Goal: Information Seeking & Learning: Find specific fact

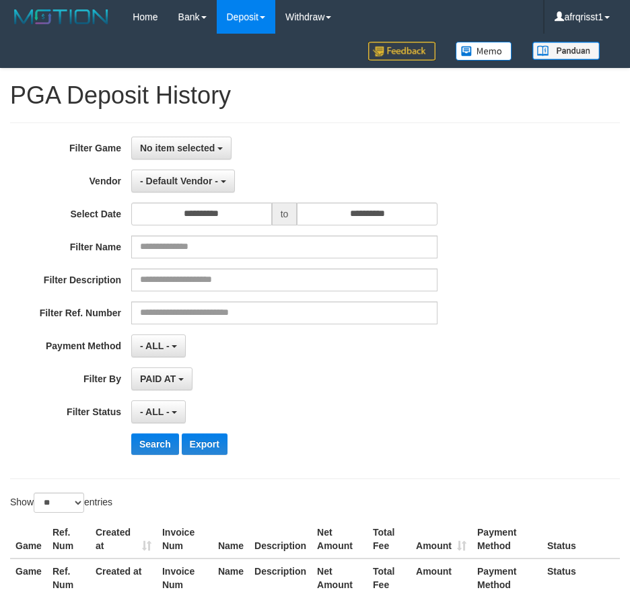
select select "**********"
select select "*"
select select "**"
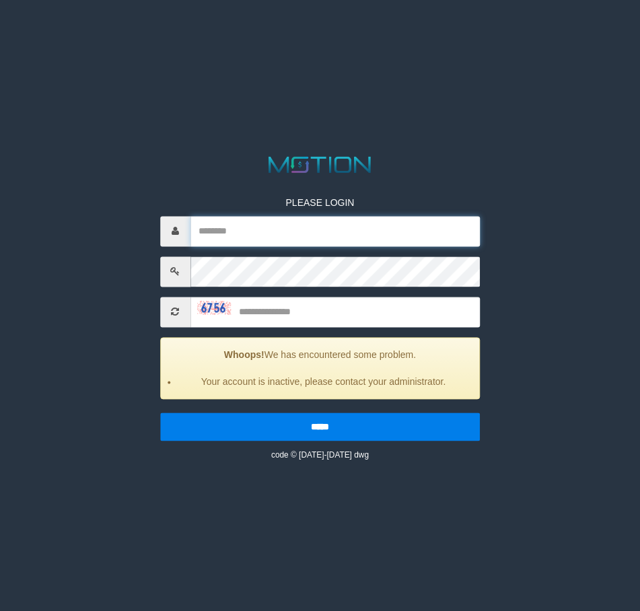
drag, startPoint x: 294, startPoint y: 236, endPoint x: 371, endPoint y: 244, distance: 77.9
click at [294, 236] on input "text" at bounding box center [336, 231] width 290 height 30
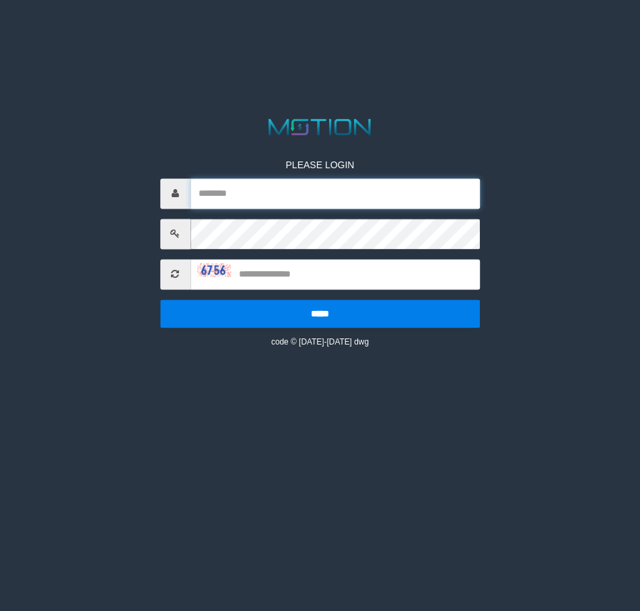
click at [219, 193] on input "text" at bounding box center [336, 193] width 290 height 30
paste input "**********"
type input "**********"
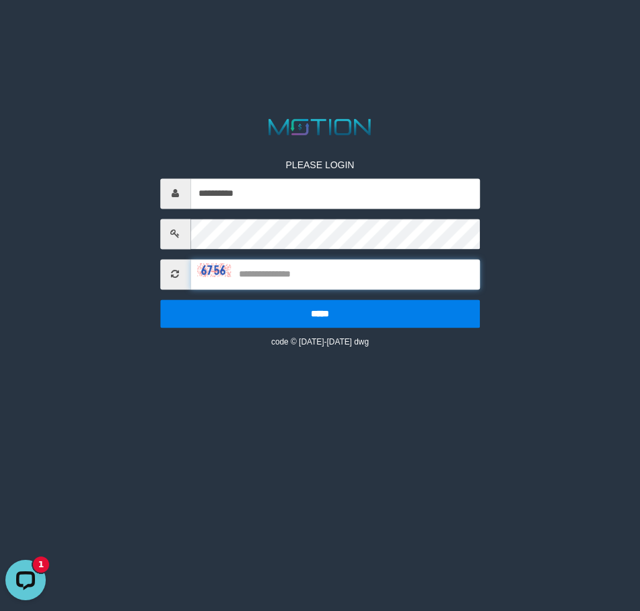
drag, startPoint x: 292, startPoint y: 280, endPoint x: 396, endPoint y: 292, distance: 105.0
click at [292, 280] on input "text" at bounding box center [336, 274] width 290 height 30
type input "****"
click at [160, 300] on input "*****" at bounding box center [320, 314] width 320 height 28
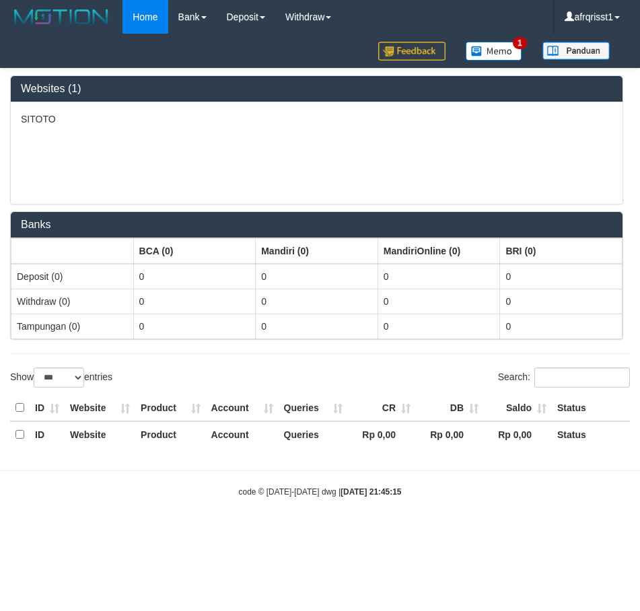
select select "***"
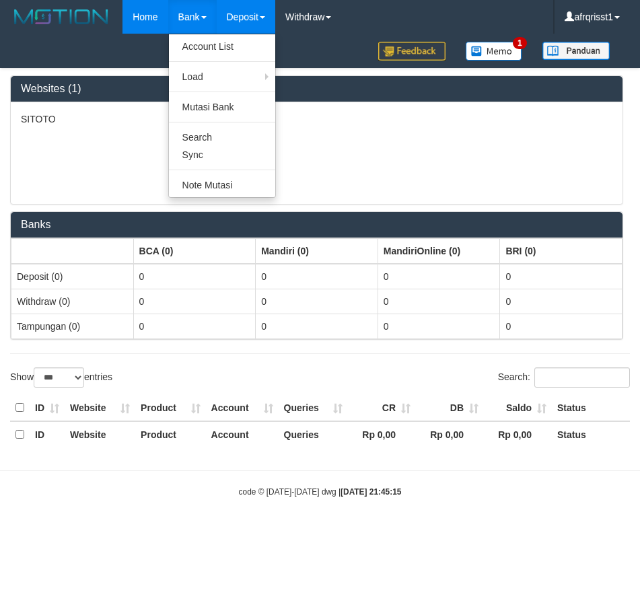
click at [228, 16] on link "Deposit" at bounding box center [246, 17] width 59 height 34
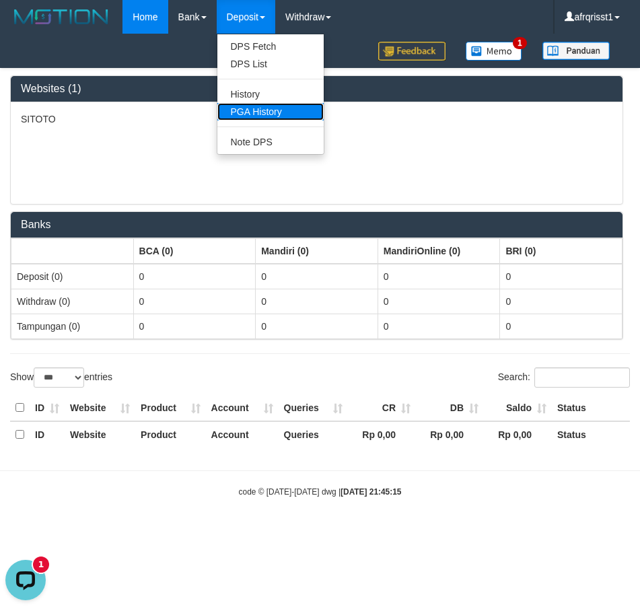
click at [267, 105] on link "PGA History" at bounding box center [270, 112] width 106 height 18
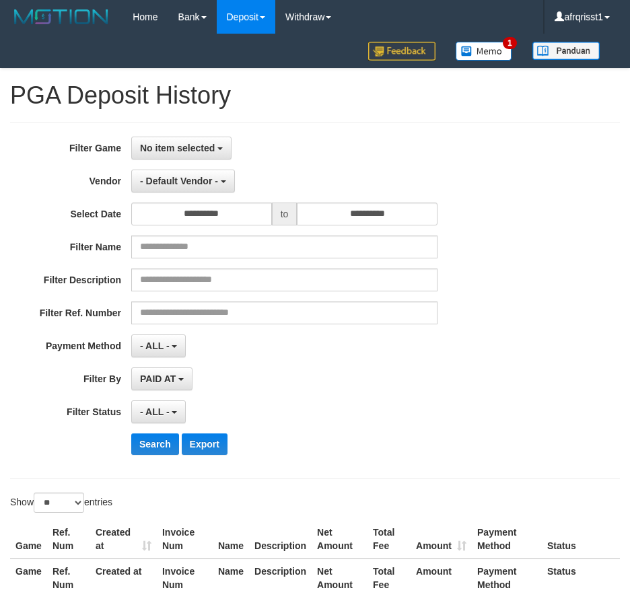
select select
select select "**"
click at [194, 133] on div "**********" at bounding box center [315, 301] width 610 height 357
click at [197, 149] on span "No item selected" at bounding box center [177, 148] width 75 height 11
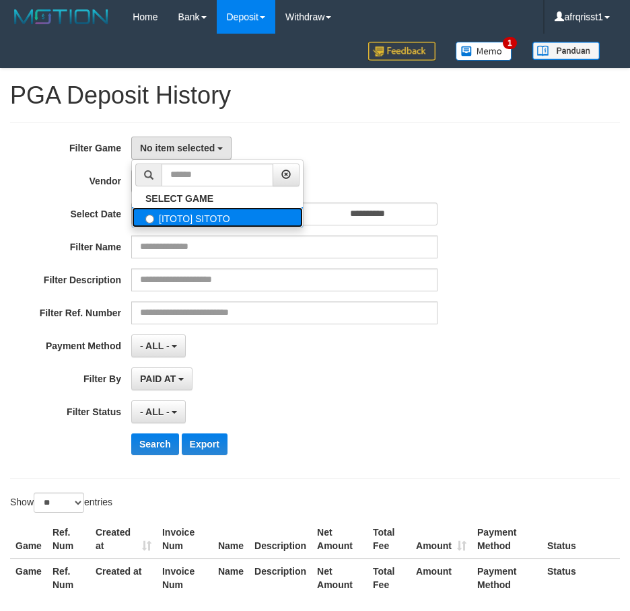
click at [212, 220] on label "[ITOTO] SITOTO" at bounding box center [217, 217] width 171 height 20
select select "****"
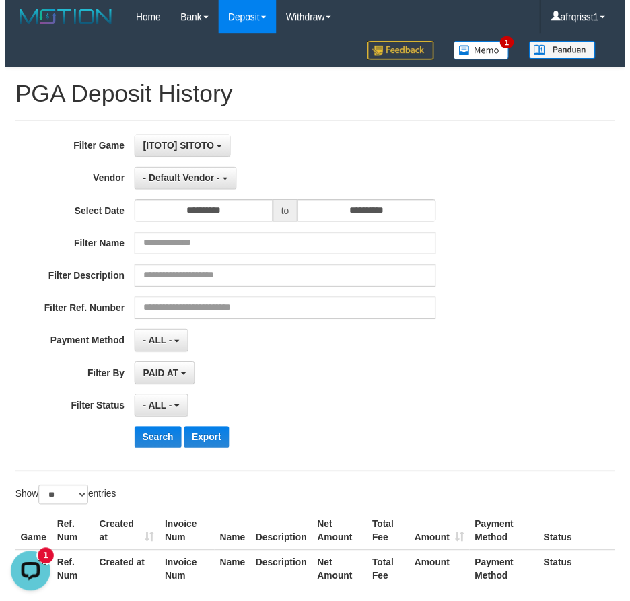
scroll to position [12, 0]
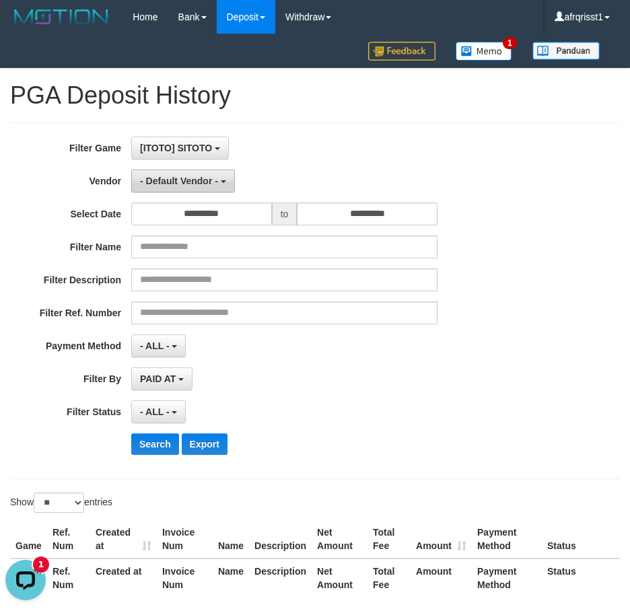
click at [203, 184] on span "- Default Vendor -" at bounding box center [179, 181] width 78 height 11
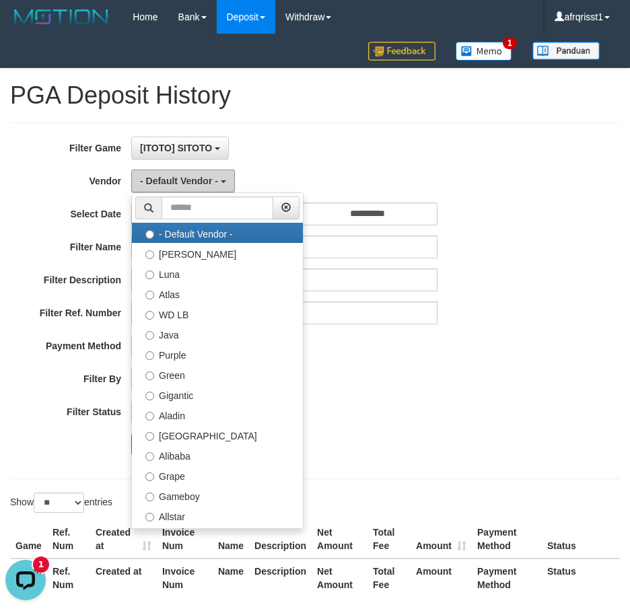
click at [203, 184] on span "- Default Vendor -" at bounding box center [179, 181] width 78 height 11
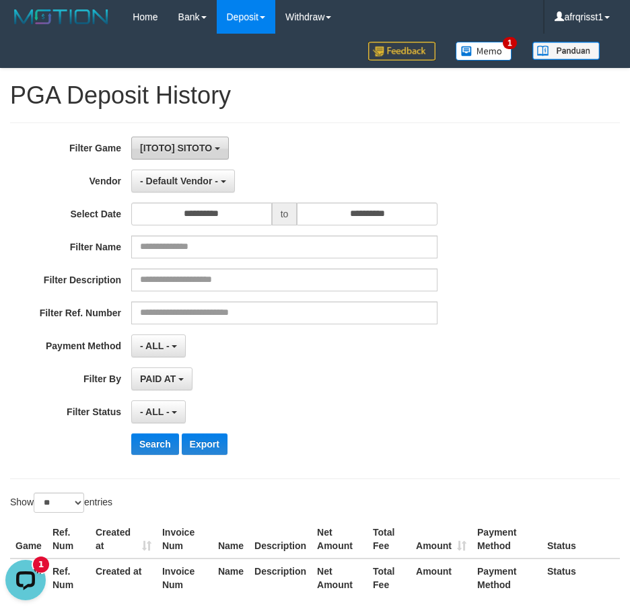
click at [195, 156] on button "[ITOTO] SITOTO" at bounding box center [180, 148] width 98 height 23
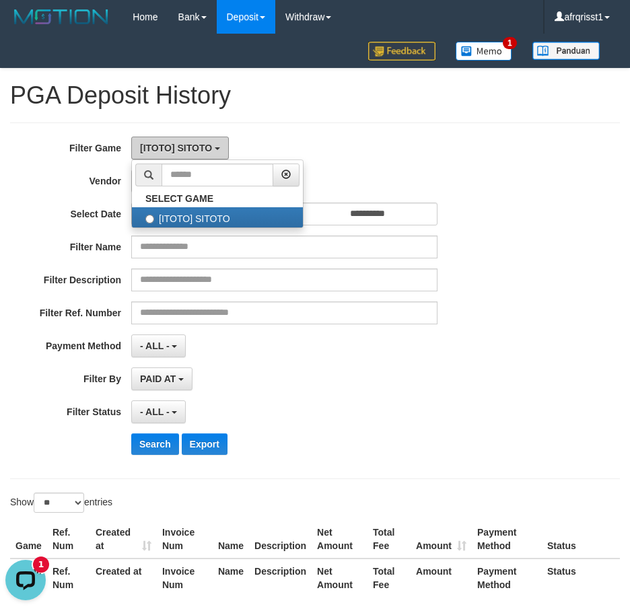
click at [207, 137] on button "[ITOTO] SITOTO" at bounding box center [180, 148] width 98 height 23
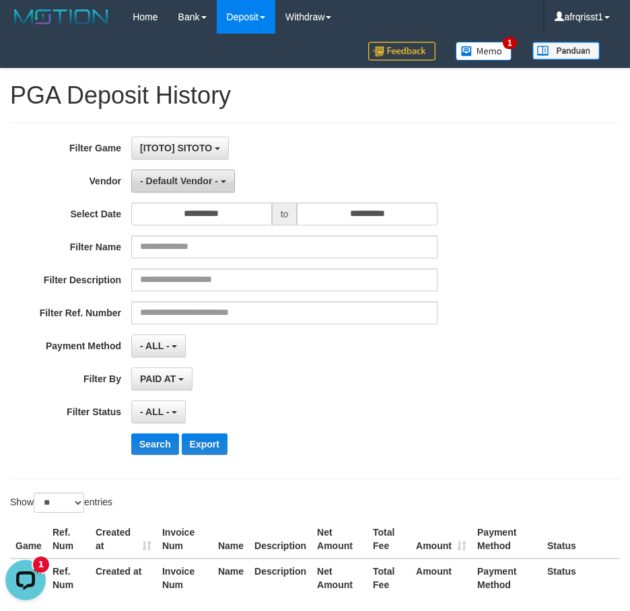
click at [219, 181] on button "- Default Vendor -" at bounding box center [183, 181] width 104 height 23
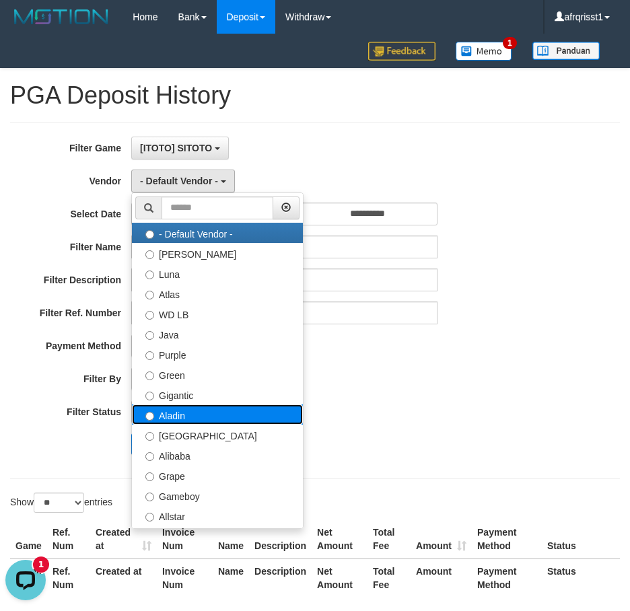
click at [197, 415] on label "Aladin" at bounding box center [217, 415] width 171 height 20
select select "**********"
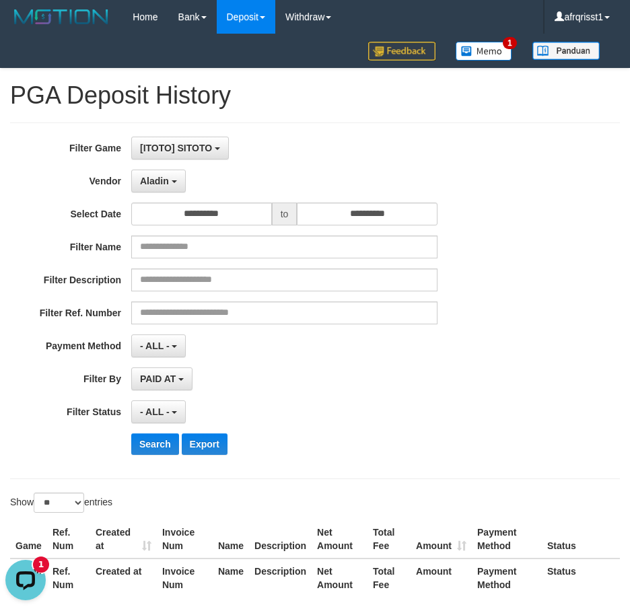
click at [394, 405] on div "- ALL - SELECT ALL - ALL - SELECT STATUS PENDING/UNPAID PAID CANCELED EXPIRED" at bounding box center [284, 412] width 306 height 23
click at [168, 347] on span "- ALL -" at bounding box center [155, 346] width 30 height 11
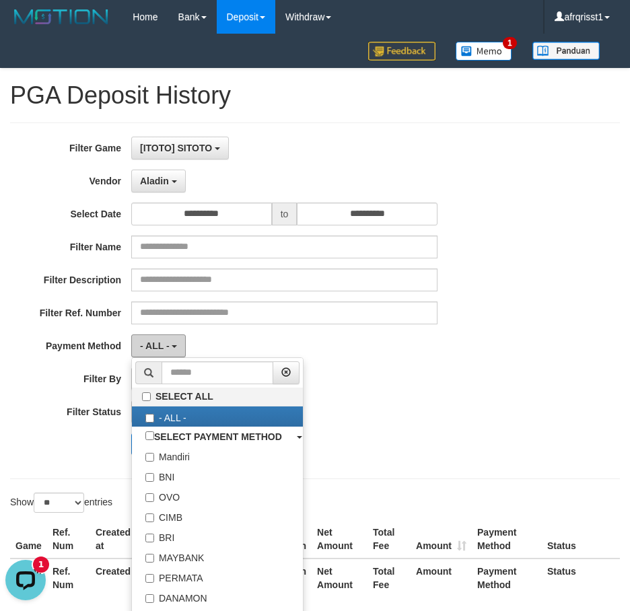
click at [171, 345] on button "- ALL -" at bounding box center [158, 346] width 55 height 23
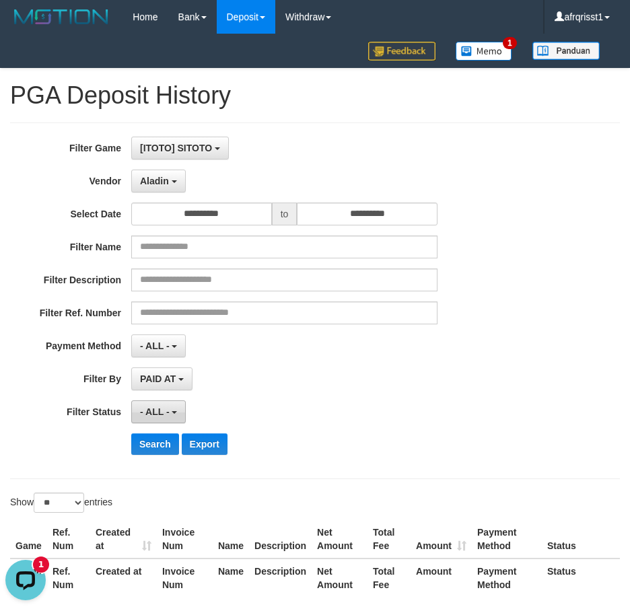
click at [166, 411] on span "- ALL -" at bounding box center [155, 412] width 30 height 11
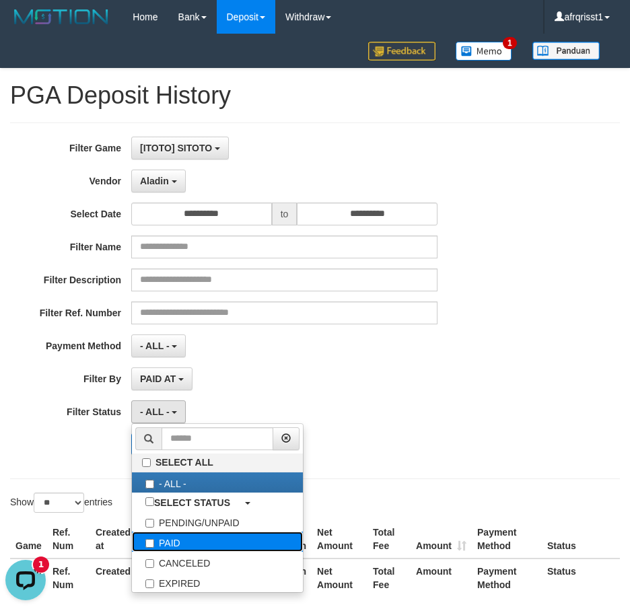
click at [197, 541] on label "PAID" at bounding box center [217, 542] width 171 height 20
select select "*"
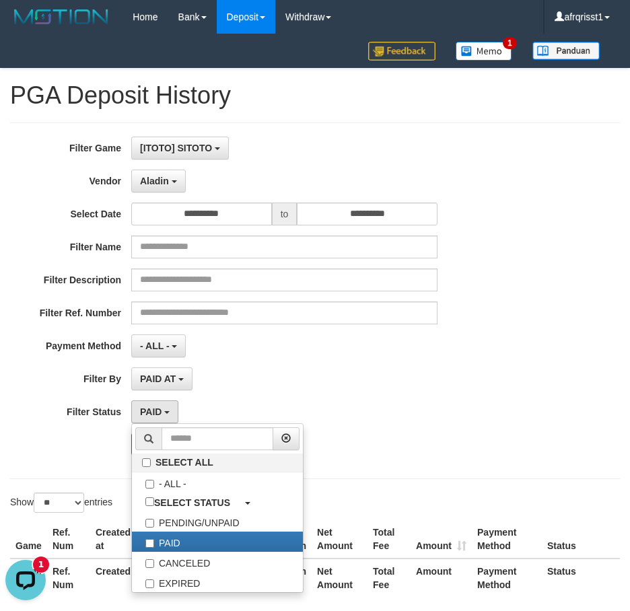
click at [288, 368] on div "PAID AT PAID AT CREATED AT" at bounding box center [284, 379] width 306 height 23
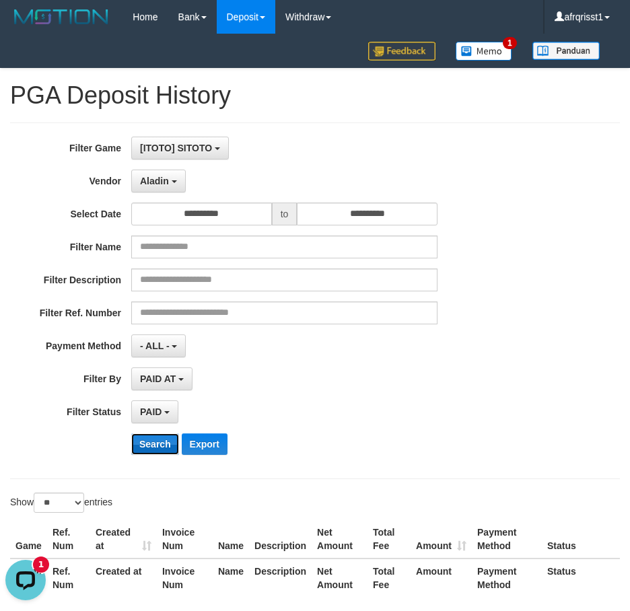
click at [150, 448] on button "Search" at bounding box center [155, 445] width 48 height 22
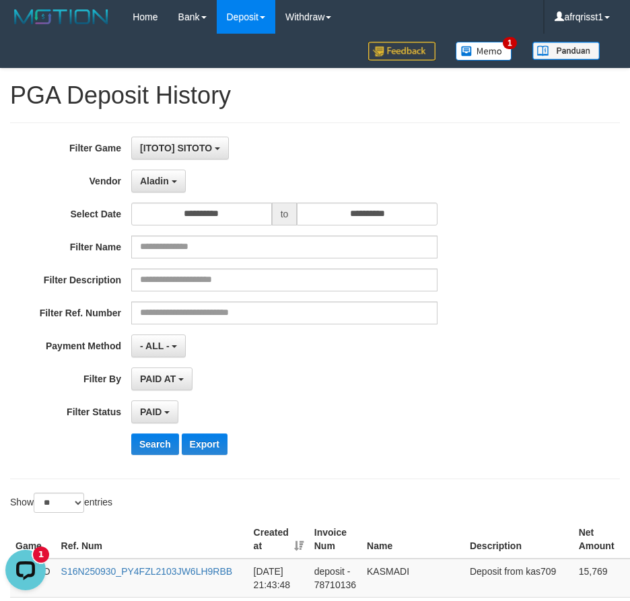
click at [479, 397] on div "**********" at bounding box center [262, 301] width 525 height 329
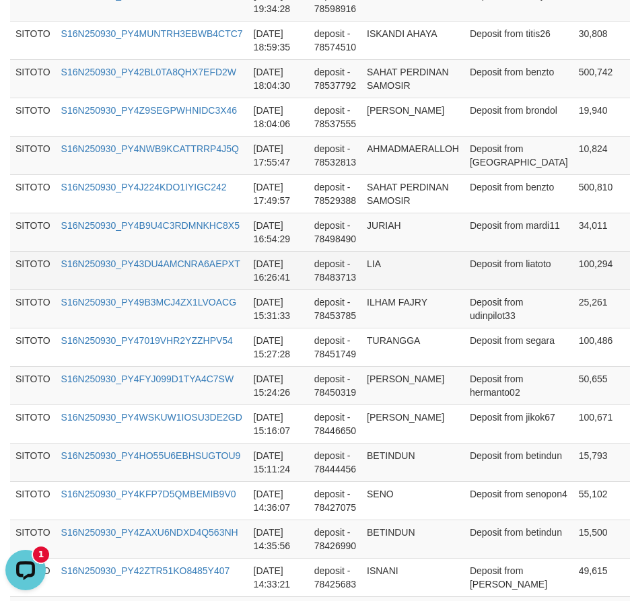
scroll to position [1252, 0]
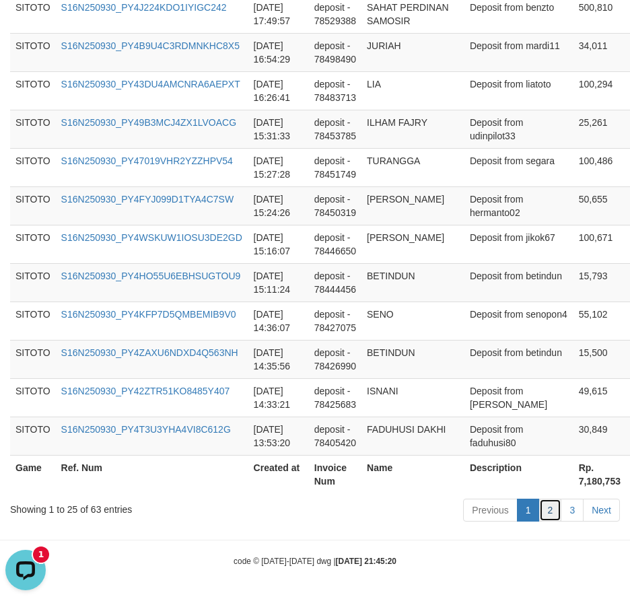
click at [555, 512] on link "2" at bounding box center [550, 510] width 23 height 23
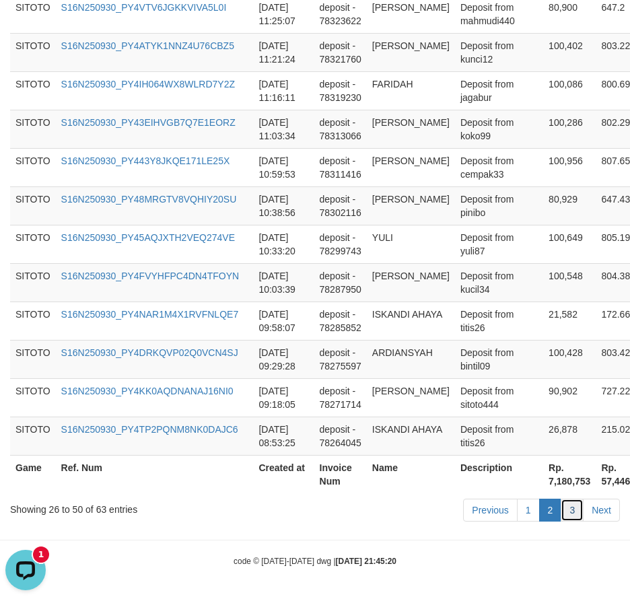
click at [574, 511] on link "3" at bounding box center [572, 510] width 23 height 23
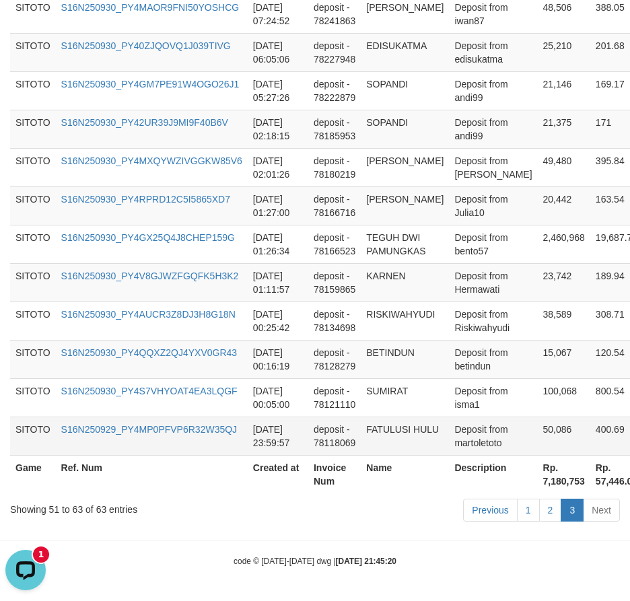
scroll to position [603, 0]
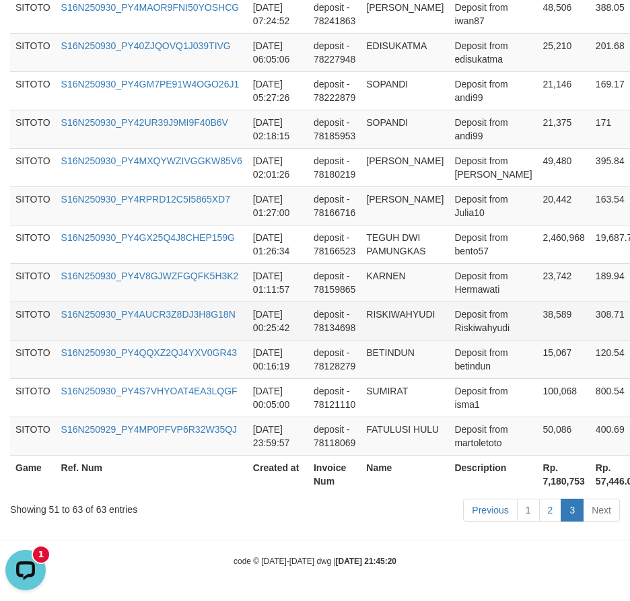
drag, startPoint x: 392, startPoint y: 325, endPoint x: 404, endPoint y: 312, distance: 17.7
click at [392, 324] on td "RISKIWAHYUDI" at bounding box center [405, 321] width 88 height 38
drag, startPoint x: 396, startPoint y: 320, endPoint x: 422, endPoint y: 339, distance: 32.3
click at [397, 314] on td "RISKIWAHYUDI" at bounding box center [405, 321] width 88 height 38
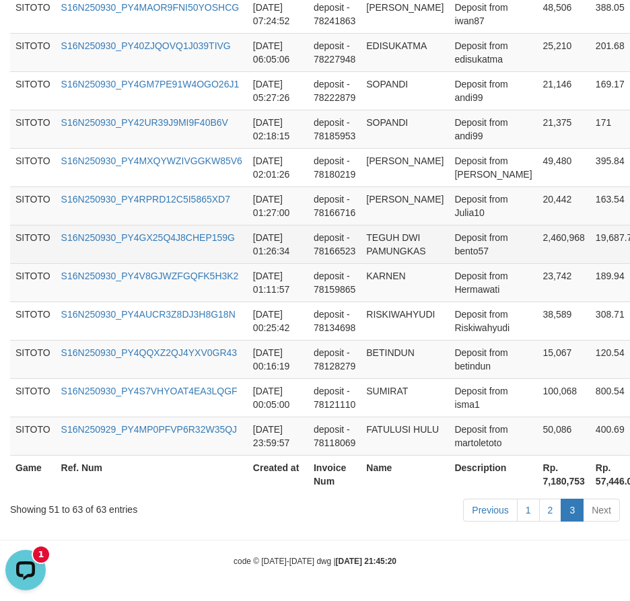
drag, startPoint x: 395, startPoint y: 270, endPoint x: 397, endPoint y: 252, distance: 18.3
click at [396, 259] on tbody "SITOTO S16N250930_PY4P2D1SO0CS99ANM93 2025-09-30 07:53:32 deposit - 78248332 JU…" at bounding box center [402, 206] width 784 height 500
drag, startPoint x: 284, startPoint y: 268, endPoint x: 285, endPoint y: 250, distance: 17.6
click at [285, 265] on td "2025-09-30 01:11:57" at bounding box center [278, 282] width 61 height 38
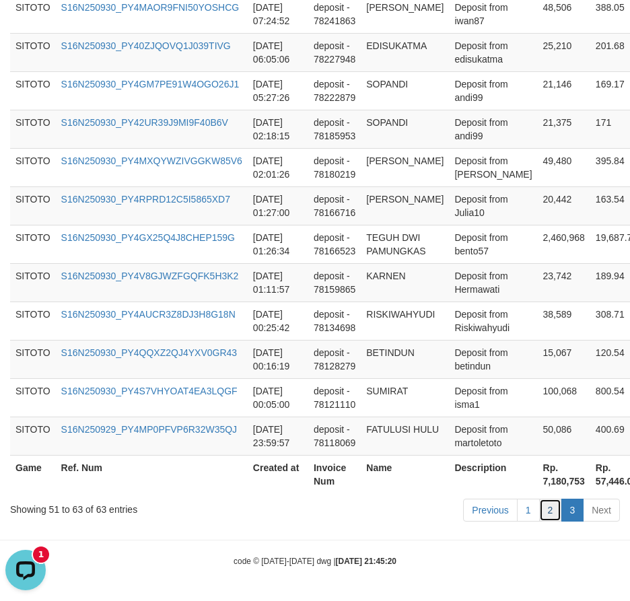
click at [552, 507] on link "2" at bounding box center [550, 510] width 23 height 23
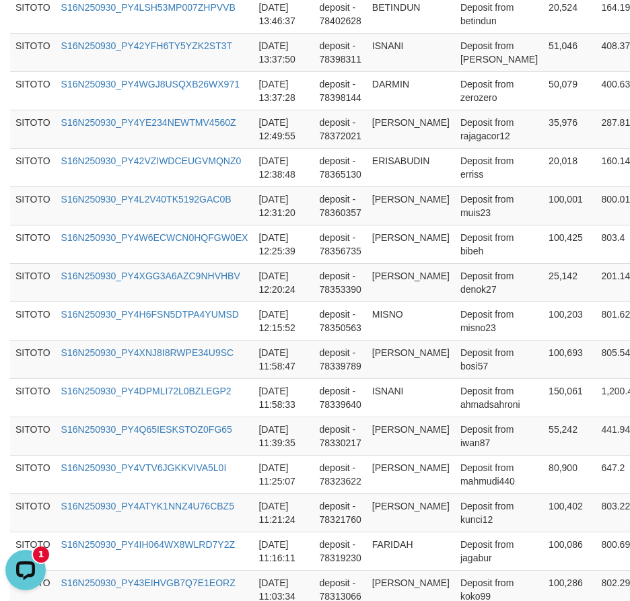
scroll to position [1063, 0]
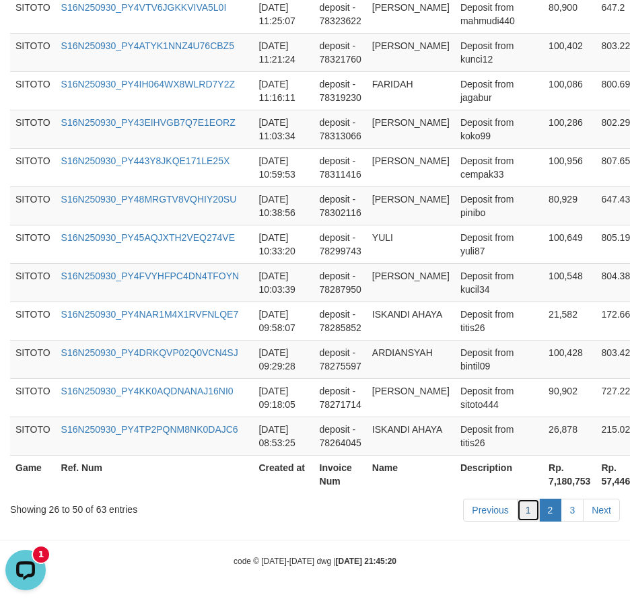
click at [535, 513] on link "1" at bounding box center [528, 510] width 23 height 23
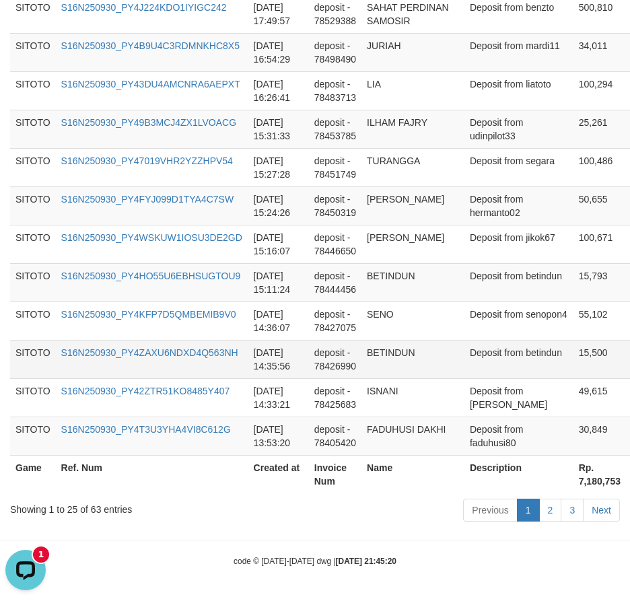
click at [432, 340] on td "BETINDUN" at bounding box center [413, 359] width 103 height 38
click at [554, 516] on link "2" at bounding box center [550, 510] width 23 height 23
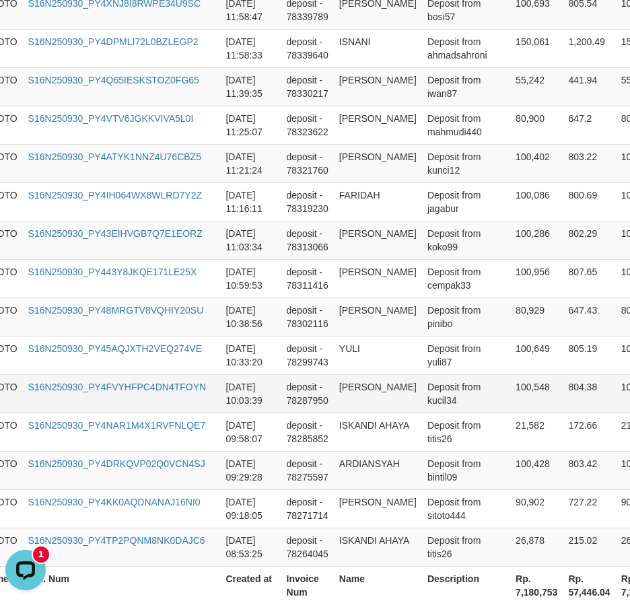
scroll to position [928, 33]
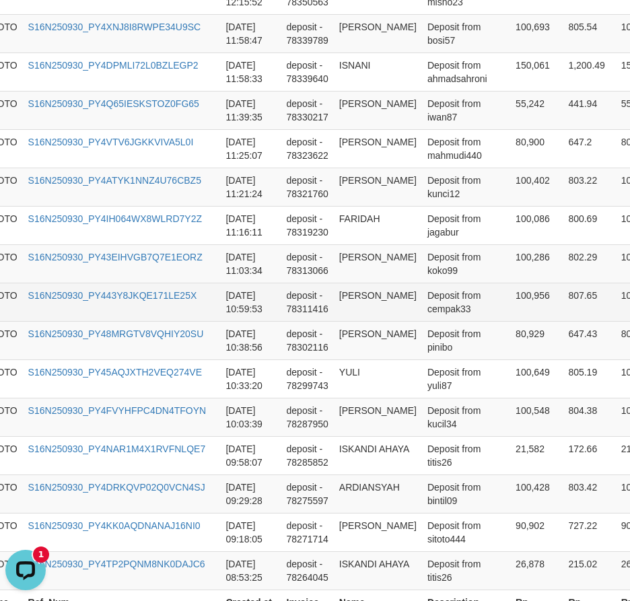
drag, startPoint x: 398, startPoint y: 302, endPoint x: 383, endPoint y: 294, distance: 16.9
click at [398, 302] on td "BURHANUDDIN" at bounding box center [378, 302] width 88 height 38
click at [364, 289] on td "BURHANUDDIN" at bounding box center [378, 302] width 88 height 38
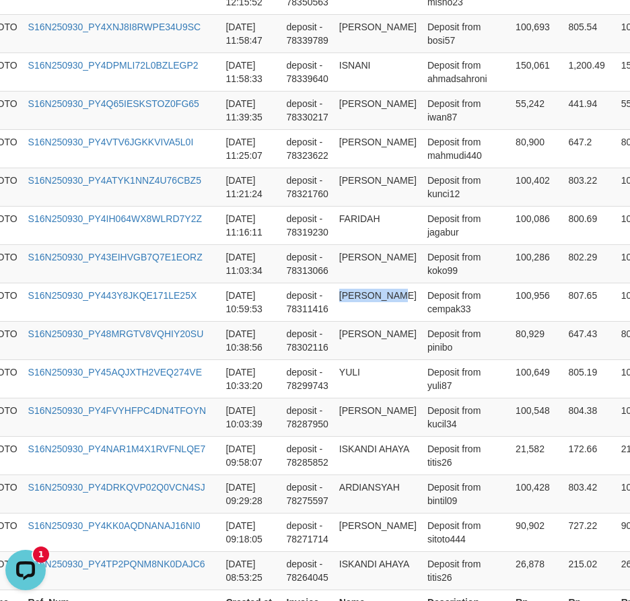
copy td "BURHANUDDIN"
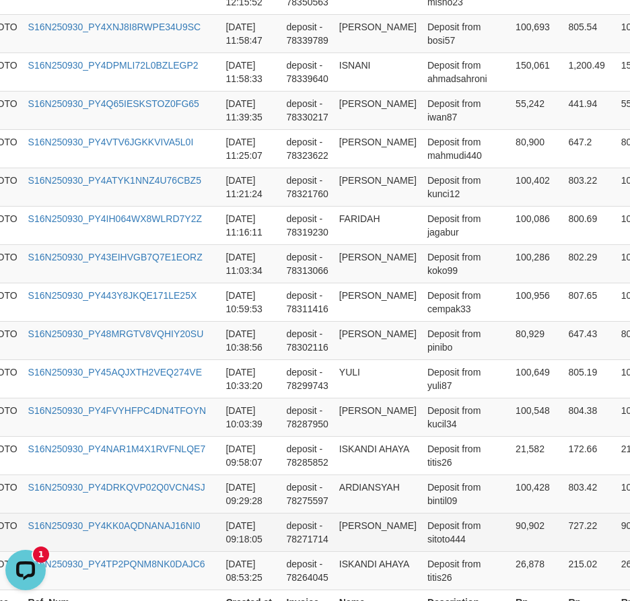
click at [432, 549] on td "Deposit from sitoto444" at bounding box center [466, 532] width 88 height 38
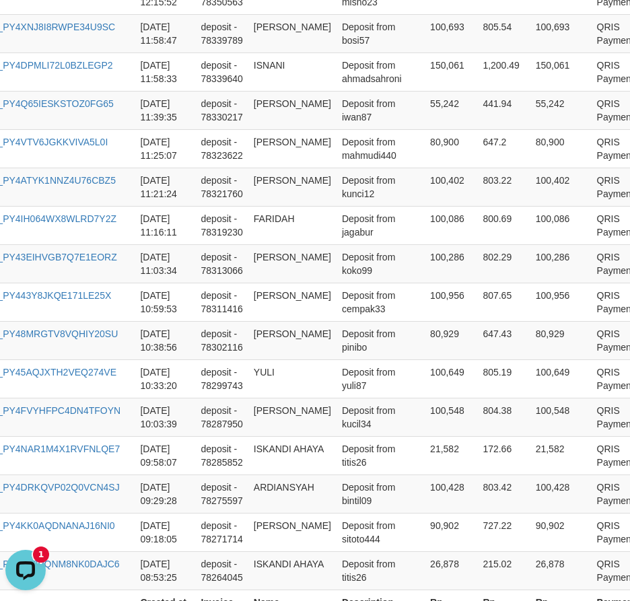
scroll to position [928, 143]
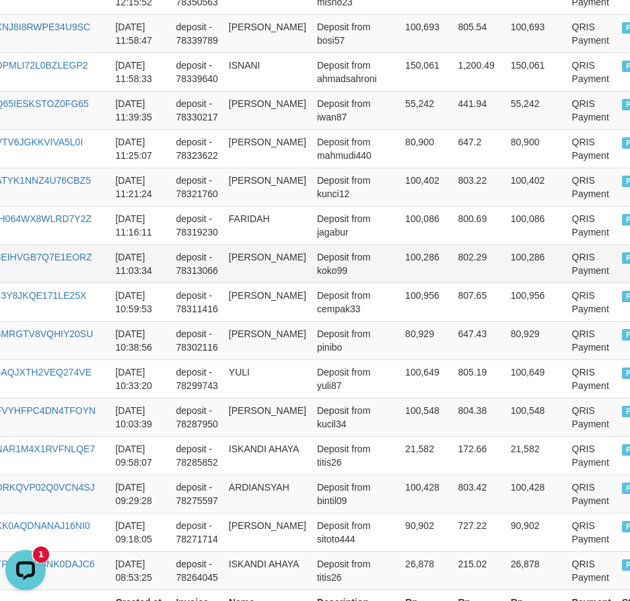
click at [422, 267] on td "100,286" at bounding box center [426, 263] width 53 height 38
click at [276, 249] on td "BURHANUDDIN" at bounding box center [268, 263] width 88 height 38
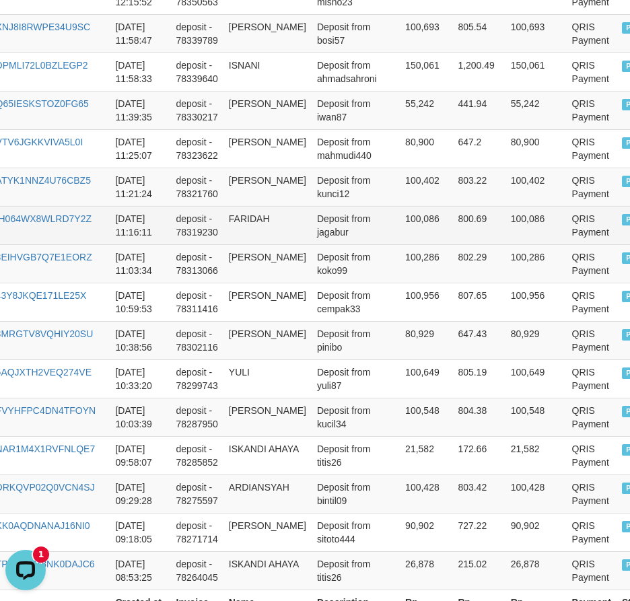
click at [258, 220] on td "FARIDAH" at bounding box center [268, 225] width 88 height 38
copy td "FARIDAH"
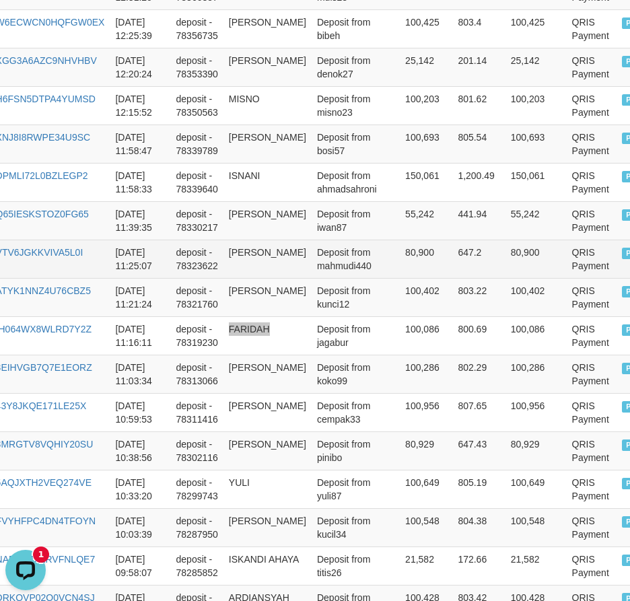
scroll to position [794, 143]
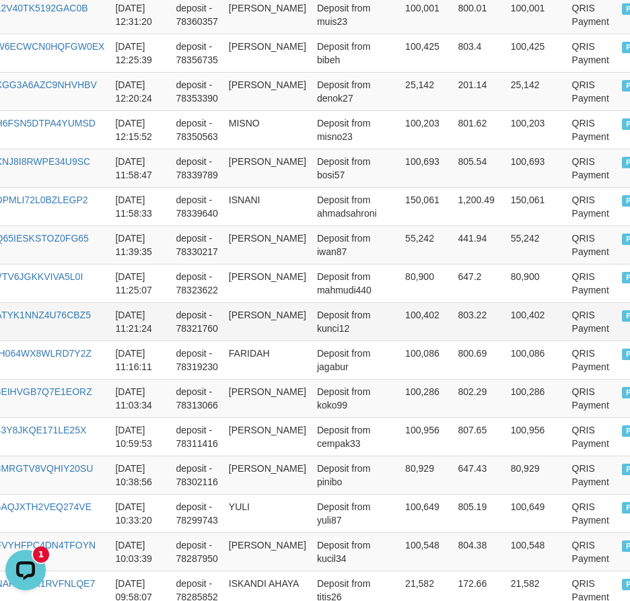
click at [239, 316] on td "RIZKI MARIO" at bounding box center [268, 321] width 88 height 38
drag, startPoint x: 239, startPoint y: 316, endPoint x: 269, endPoint y: 315, distance: 29.6
click at [269, 315] on td "RIZKI MARIO" at bounding box center [268, 321] width 88 height 38
copy td "RIZKI MARIO"
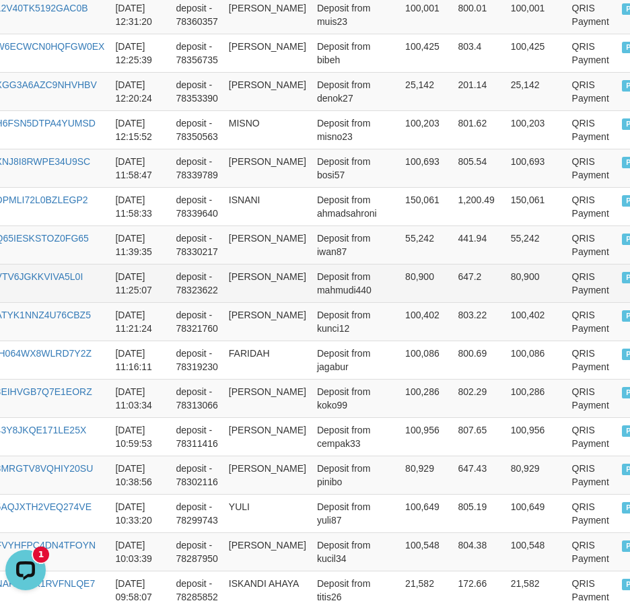
click at [239, 274] on td "AHMAD SAJI" at bounding box center [268, 283] width 88 height 38
drag, startPoint x: 239, startPoint y: 274, endPoint x: 269, endPoint y: 274, distance: 30.3
click at [269, 274] on td "AHMAD SAJI" at bounding box center [268, 283] width 88 height 38
copy td "AHMAD SAJI"
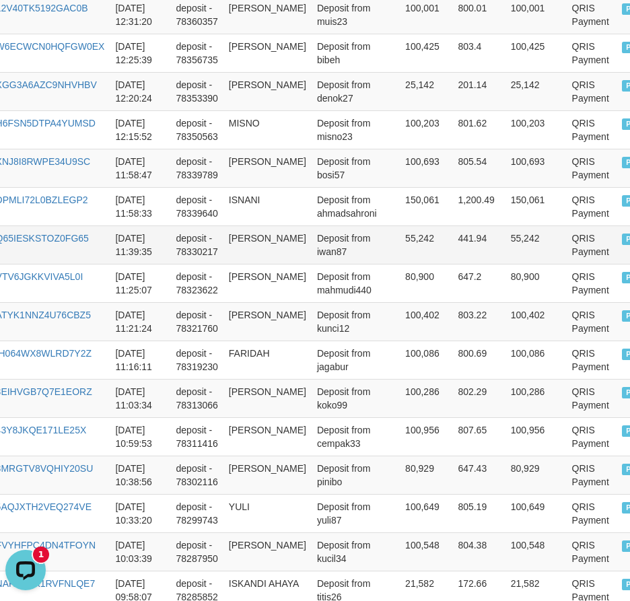
click at [236, 240] on td "IWAN KURNIAWAN" at bounding box center [268, 245] width 88 height 38
drag, startPoint x: 236, startPoint y: 240, endPoint x: 243, endPoint y: 246, distance: 10.0
click at [243, 246] on td "IWAN KURNIAWAN" at bounding box center [268, 245] width 88 height 38
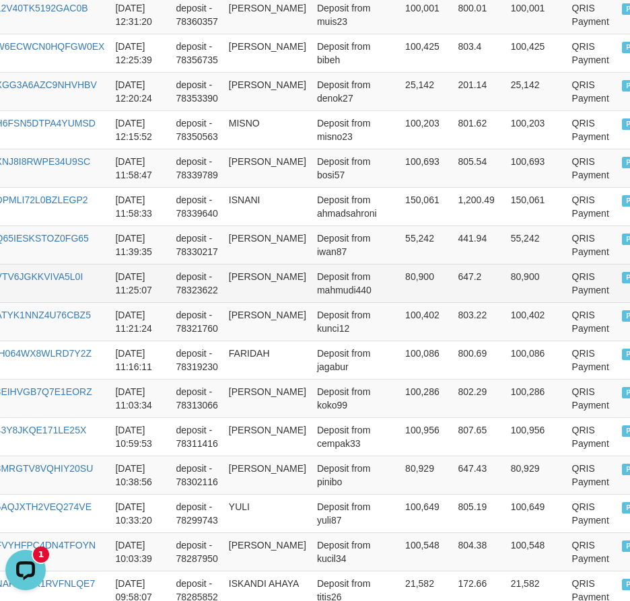
copy td "IWAN KURNIAWAN"
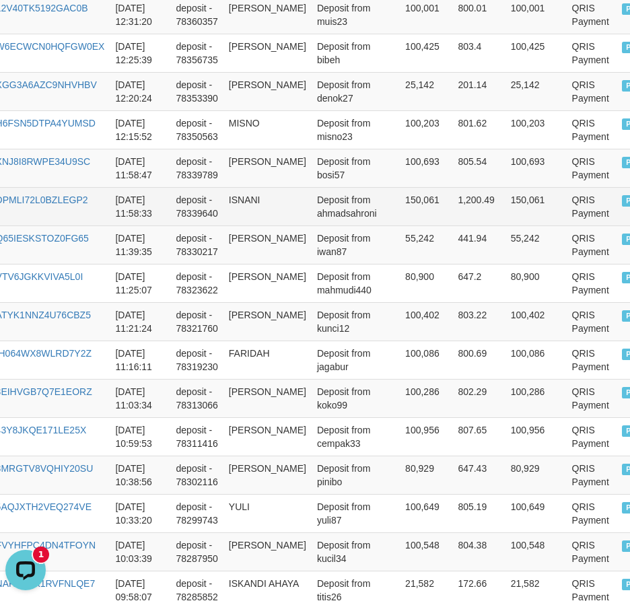
click at [236, 204] on td "ISNANI" at bounding box center [268, 206] width 88 height 38
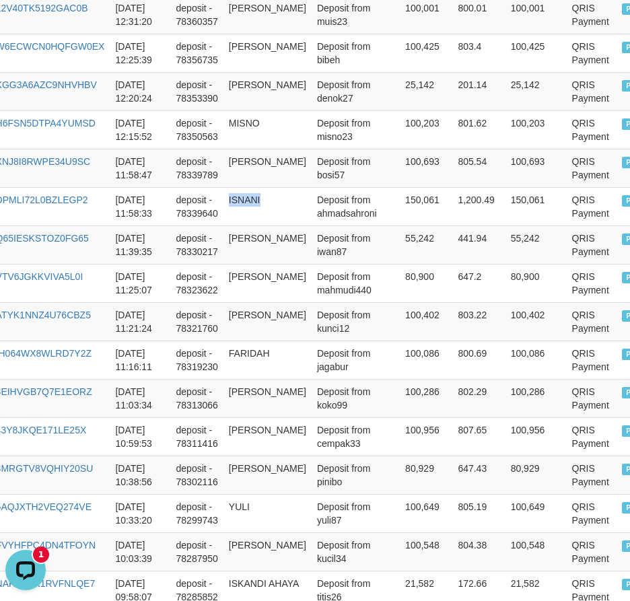
copy td "ISNANI"
click at [249, 168] on td "AZHARI SITORUS" at bounding box center [268, 168] width 88 height 38
click at [248, 166] on td "AZHARI SITORUS" at bounding box center [268, 168] width 88 height 38
drag, startPoint x: 248, startPoint y: 166, endPoint x: 258, endPoint y: 178, distance: 14.8
click at [258, 178] on td "AZHARI SITORUS" at bounding box center [268, 168] width 88 height 38
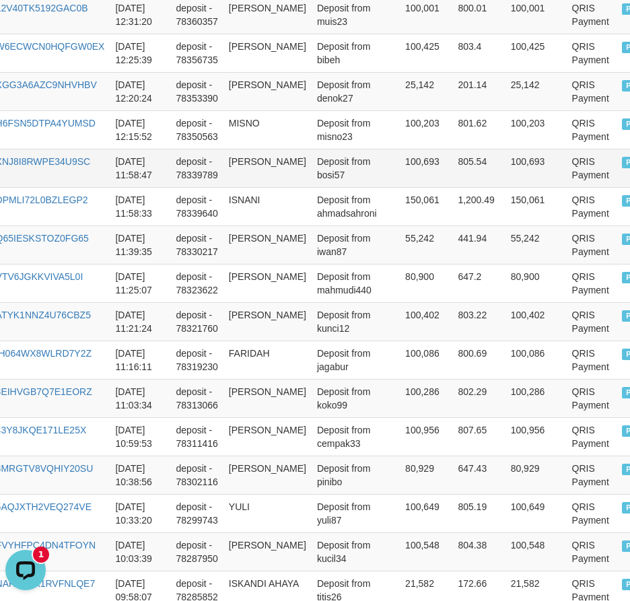
copy td "AZHARI SITORUS"
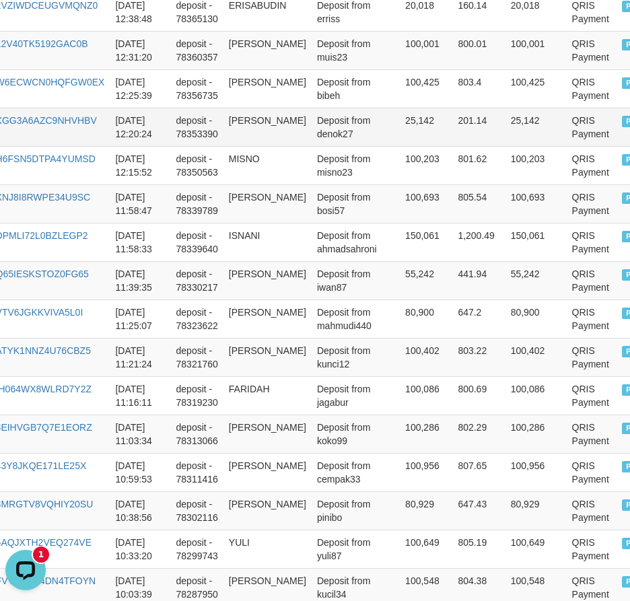
scroll to position [726, 143]
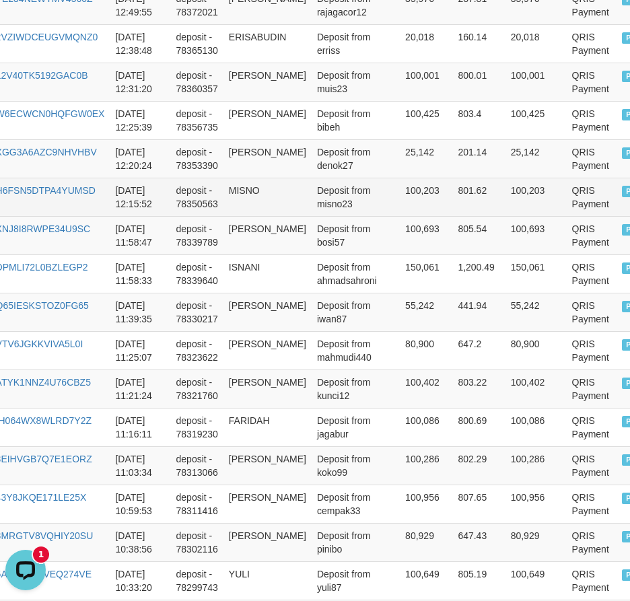
click at [248, 188] on td "MISNO" at bounding box center [268, 197] width 88 height 38
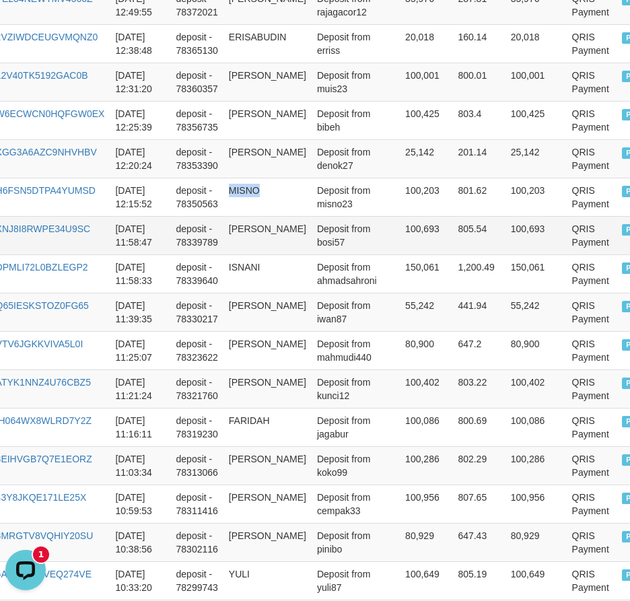
copy td "MISNO"
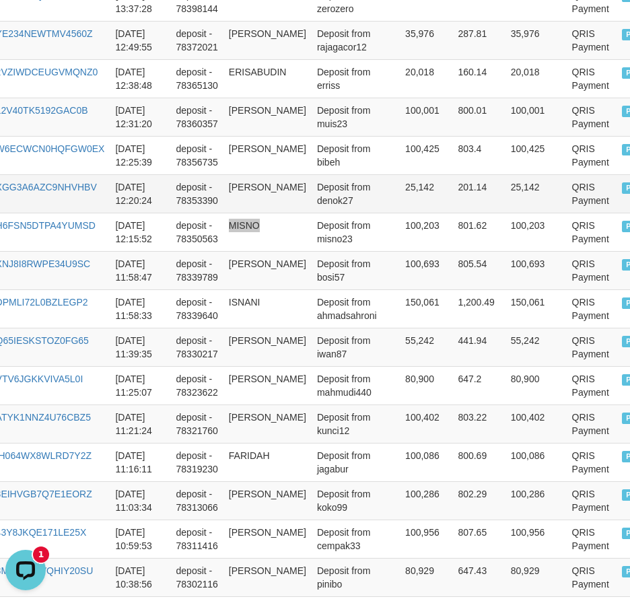
scroll to position [659, 143]
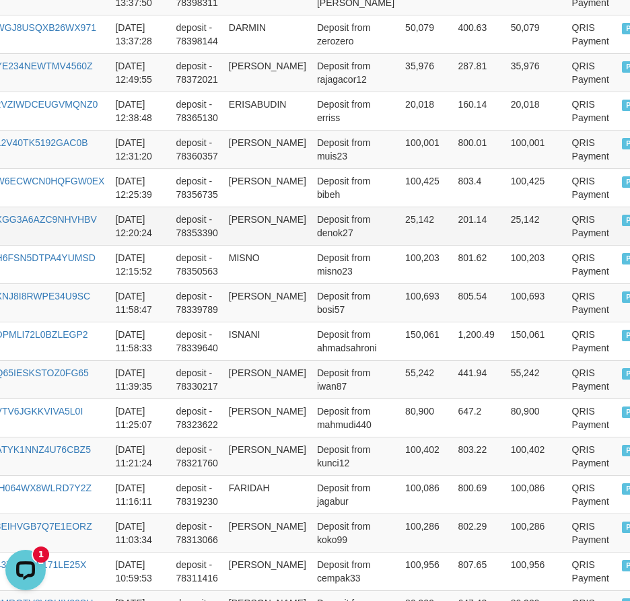
click at [243, 221] on td "MOHAMMAD DENI" at bounding box center [268, 226] width 88 height 38
drag, startPoint x: 243, startPoint y: 221, endPoint x: 249, endPoint y: 232, distance: 11.8
click at [249, 232] on td "MOHAMMAD DENI" at bounding box center [268, 226] width 88 height 38
copy td "MOHAMMAD DENI"
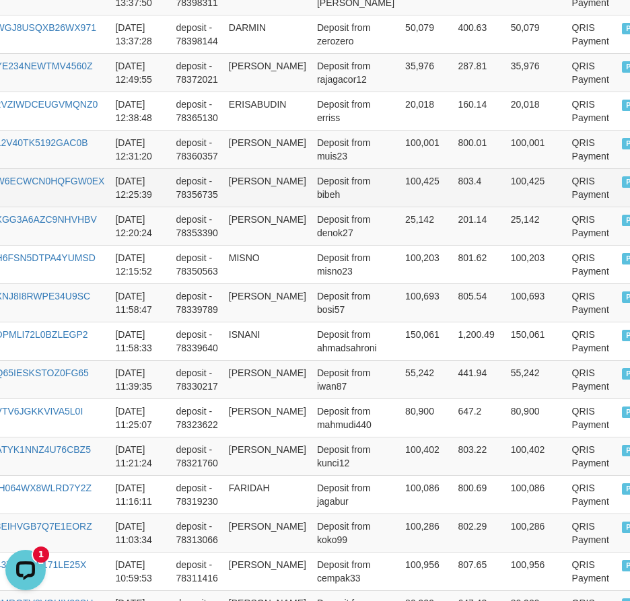
click at [240, 174] on td "NURUL FAUJIAH" at bounding box center [268, 187] width 88 height 38
drag, startPoint x: 240, startPoint y: 174, endPoint x: 259, endPoint y: 195, distance: 27.2
click at [259, 195] on td "NURUL FAUJIAH" at bounding box center [268, 187] width 88 height 38
copy td "NURUL FAUJIAH"
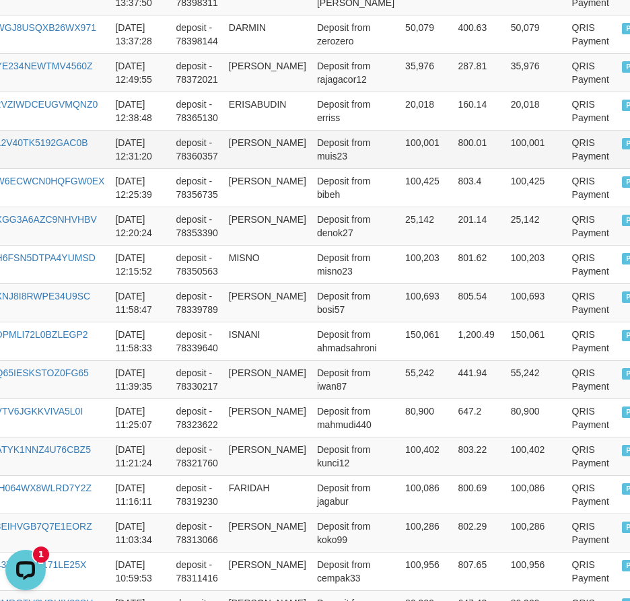
click at [244, 140] on td "WIJI AGUNG PRAYOGO" at bounding box center [268, 149] width 88 height 38
drag, startPoint x: 244, startPoint y: 140, endPoint x: 261, endPoint y: 155, distance: 22.4
click at [261, 155] on td "WIJI AGUNG PRAYOGO" at bounding box center [268, 149] width 88 height 38
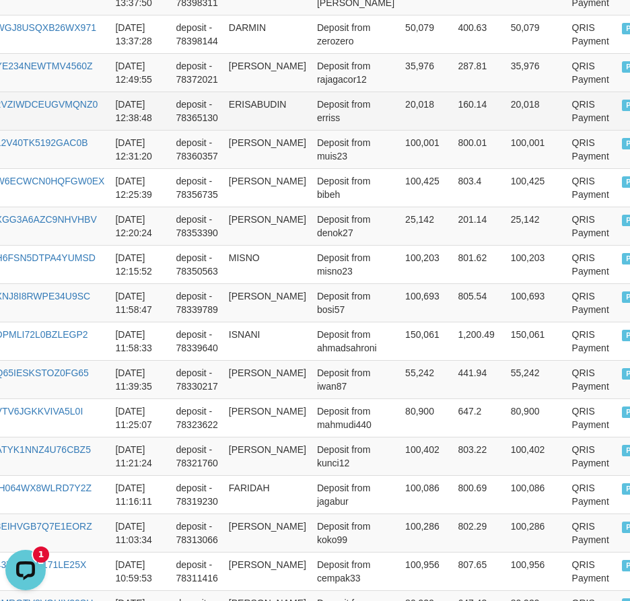
click at [230, 102] on td "ERISABUDIN" at bounding box center [268, 111] width 88 height 38
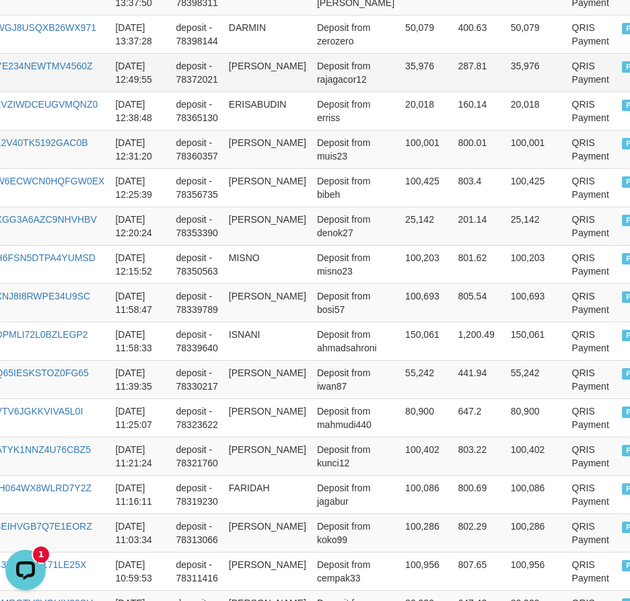
click at [238, 69] on td "AHMAD ANSORI" at bounding box center [268, 72] width 88 height 38
drag, startPoint x: 238, startPoint y: 69, endPoint x: 250, endPoint y: 79, distance: 15.3
click at [250, 79] on td "AHMAD ANSORI" at bounding box center [268, 72] width 88 height 38
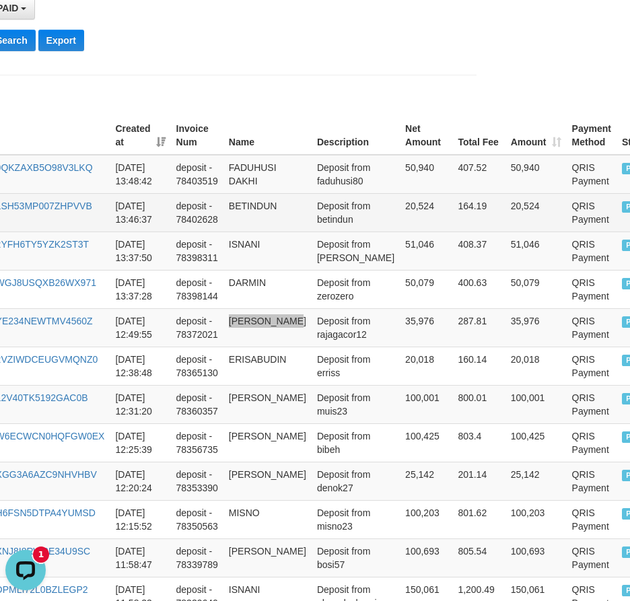
scroll to position [390, 143]
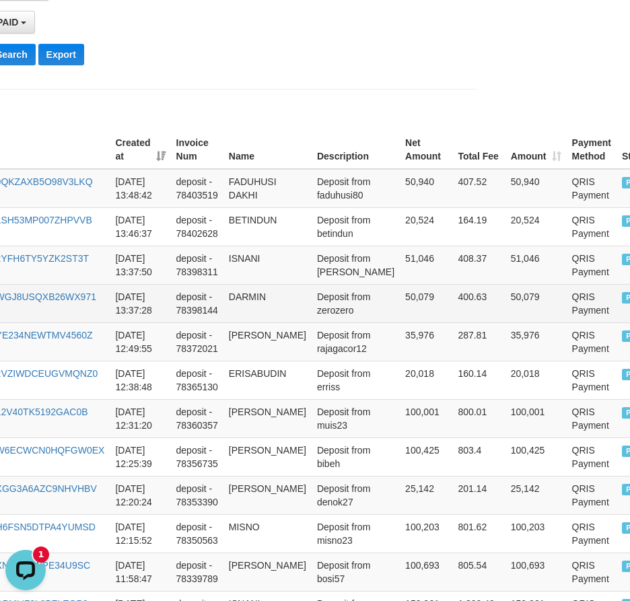
click at [234, 294] on td "DARMIN" at bounding box center [268, 303] width 88 height 38
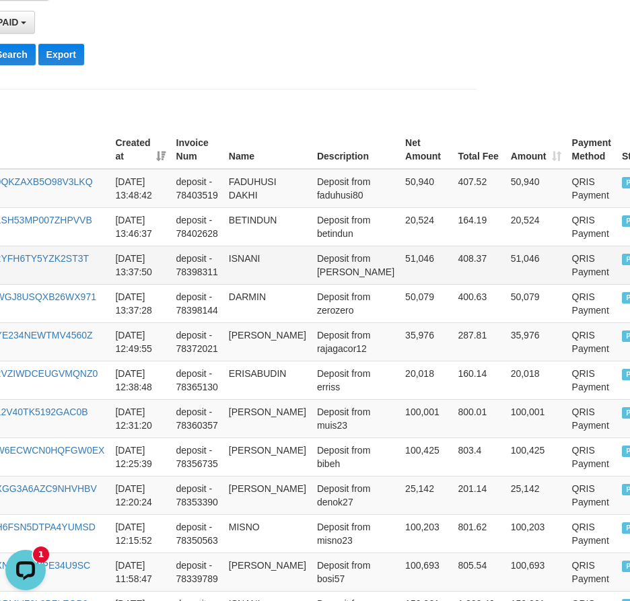
click at [237, 261] on td "ISNANI" at bounding box center [268, 265] width 88 height 38
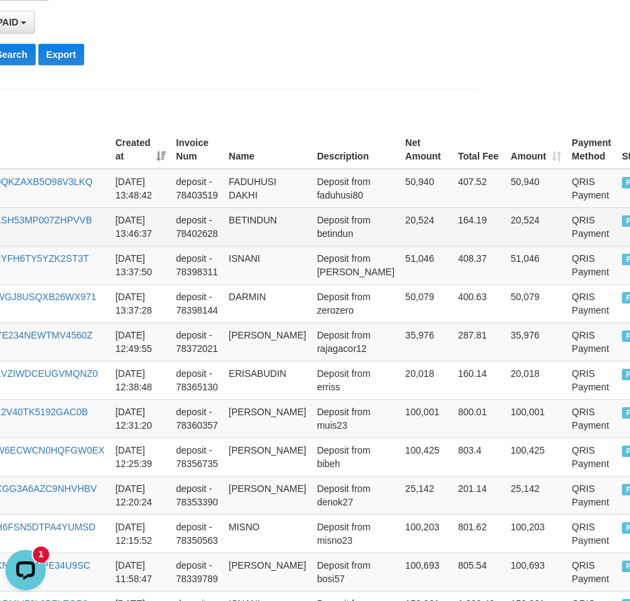
click at [256, 222] on td "BETINDUN" at bounding box center [268, 226] width 88 height 38
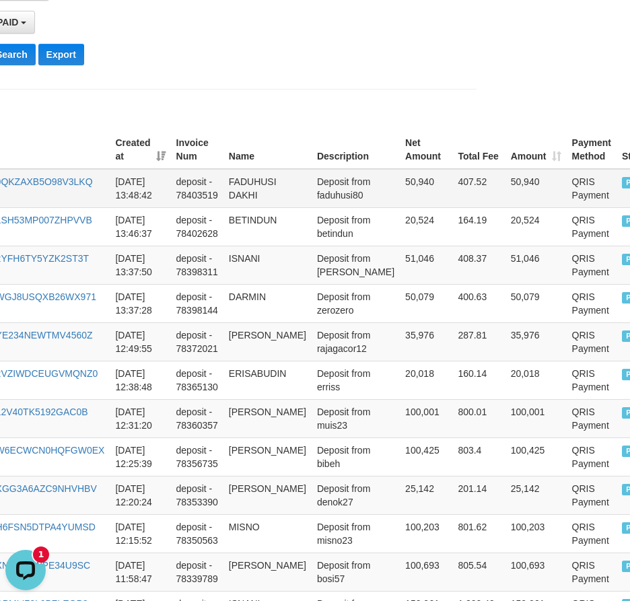
click at [246, 175] on td "FADUHUSI DAKHI" at bounding box center [268, 188] width 88 height 39
drag, startPoint x: 246, startPoint y: 175, endPoint x: 261, endPoint y: 194, distance: 24.0
click at [261, 194] on td "FADUHUSI DAKHI" at bounding box center [268, 188] width 88 height 39
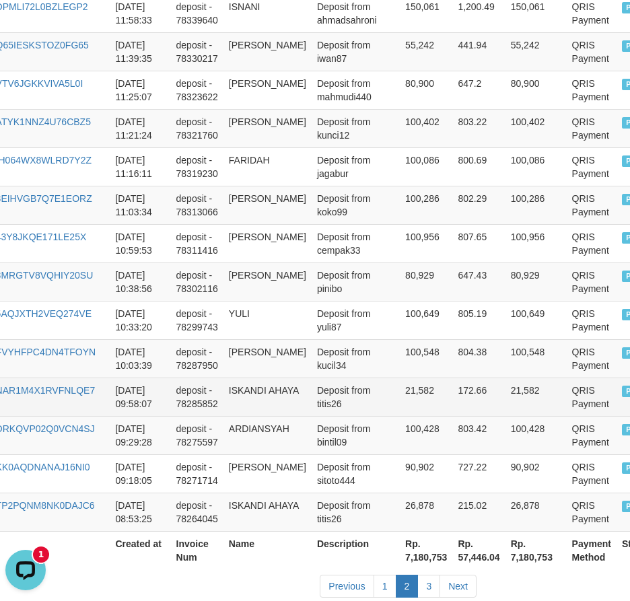
scroll to position [1063, 143]
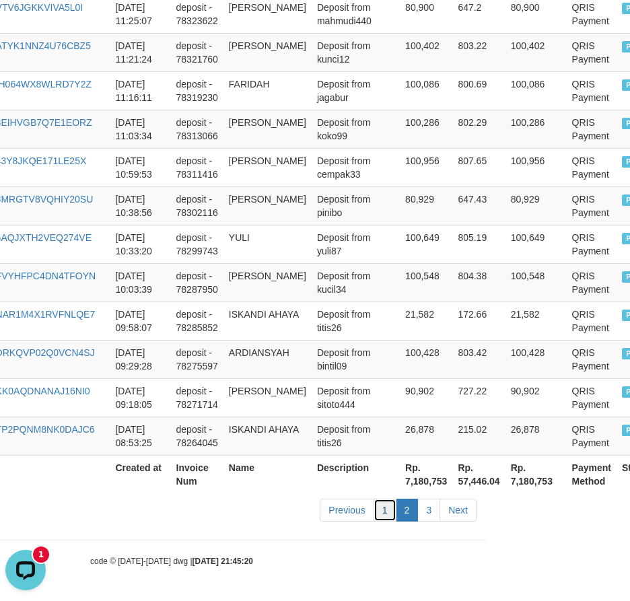
click at [379, 503] on link "1" at bounding box center [385, 510] width 23 height 23
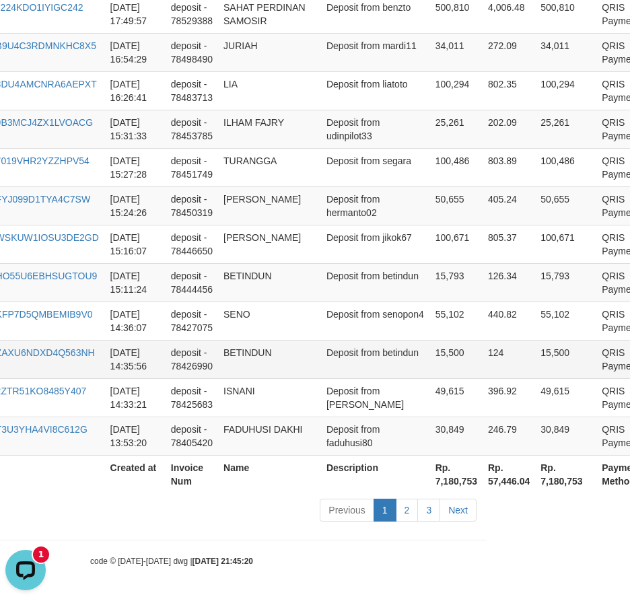
scroll to position [1252, 143]
click at [230, 417] on td "FADUHUSI DAKHI" at bounding box center [269, 436] width 103 height 38
drag, startPoint x: 230, startPoint y: 411, endPoint x: 277, endPoint y: 419, distance: 47.8
click at [277, 419] on td "FADUHUSI DAKHI" at bounding box center [269, 436] width 103 height 38
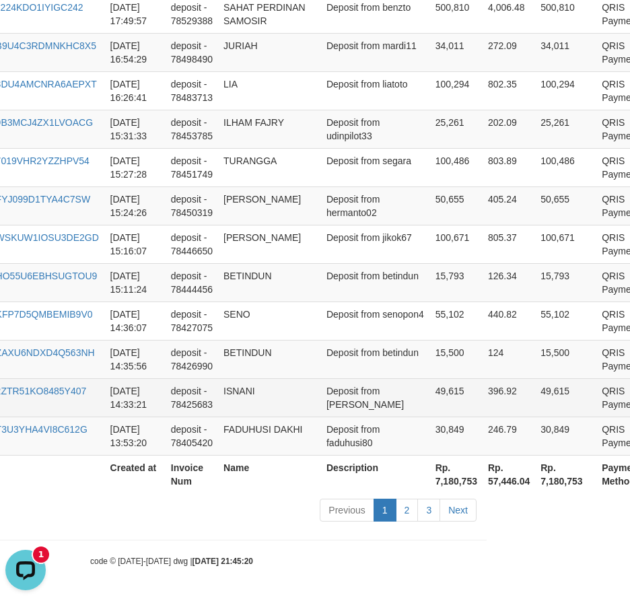
click at [238, 385] on td "ISNANI" at bounding box center [269, 397] width 103 height 38
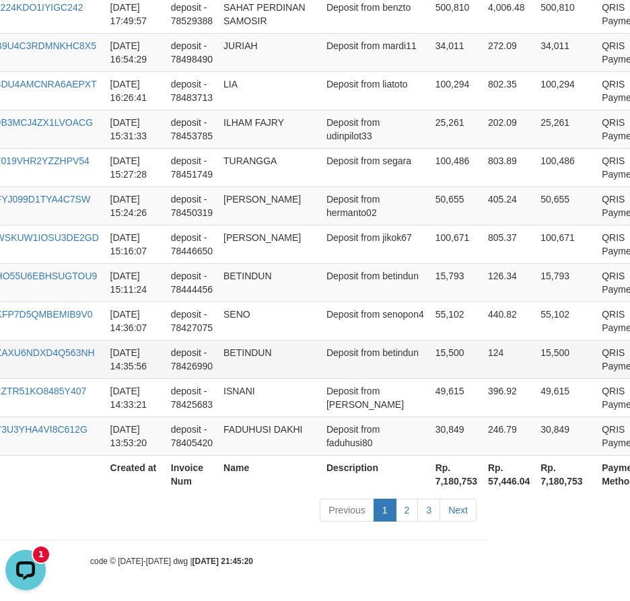
click at [380, 350] on td "Deposit from betindun" at bounding box center [375, 359] width 109 height 38
click at [233, 417] on td "FADUHUSI DAKHI" at bounding box center [269, 436] width 103 height 38
drag, startPoint x: 233, startPoint y: 415, endPoint x: 296, endPoint y: 424, distance: 63.2
click at [296, 424] on td "FADUHUSI DAKHI" at bounding box center [269, 436] width 103 height 38
click at [248, 340] on td "BETINDUN" at bounding box center [269, 359] width 103 height 38
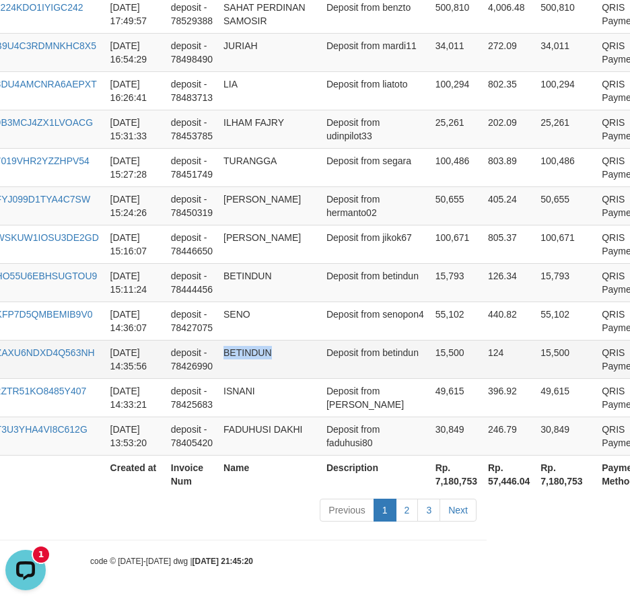
click at [248, 340] on td "BETINDUN" at bounding box center [269, 359] width 103 height 38
